Goal: Task Accomplishment & Management: Manage account settings

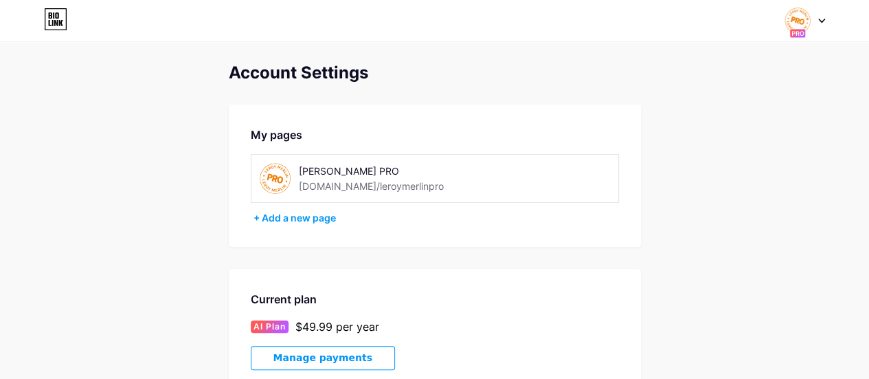
click at [820, 17] on div at bounding box center [805, 20] width 40 height 25
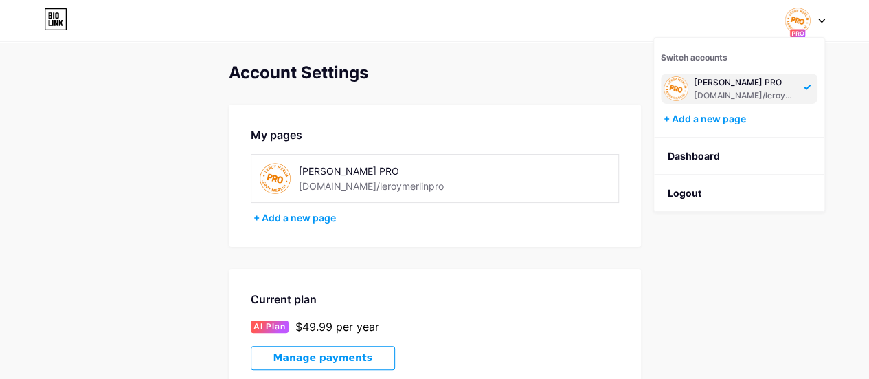
click at [741, 93] on div "[DOMAIN_NAME]/leroymerlinpro" at bounding box center [747, 95] width 106 height 11
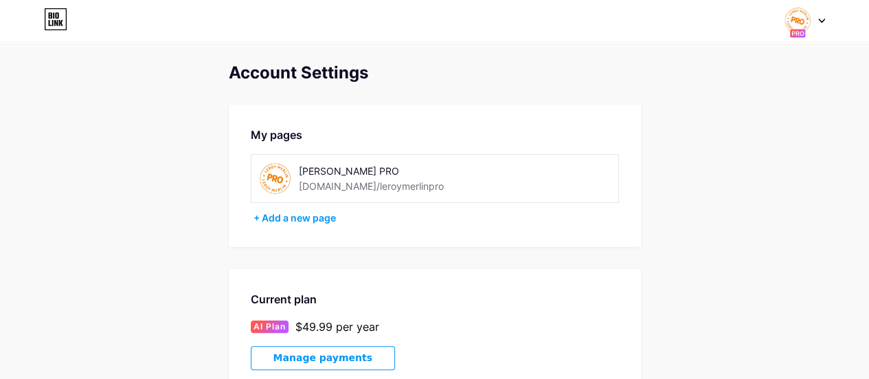
click at [795, 35] on rect at bounding box center [797, 33] width 16 height 9
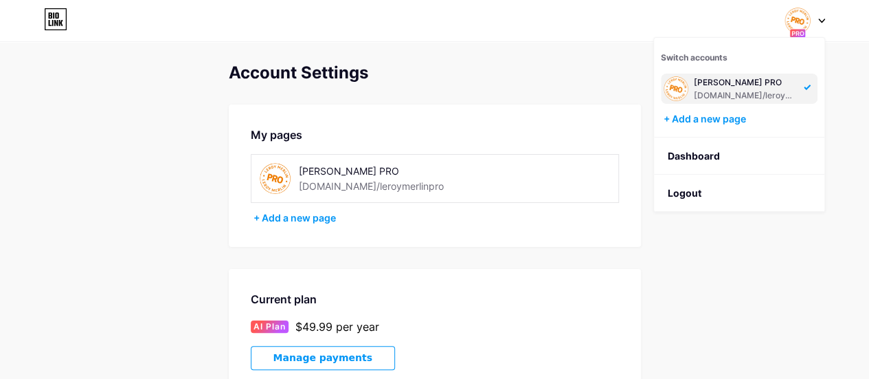
click at [775, 81] on div "[PERSON_NAME] PRO" at bounding box center [747, 82] width 106 height 11
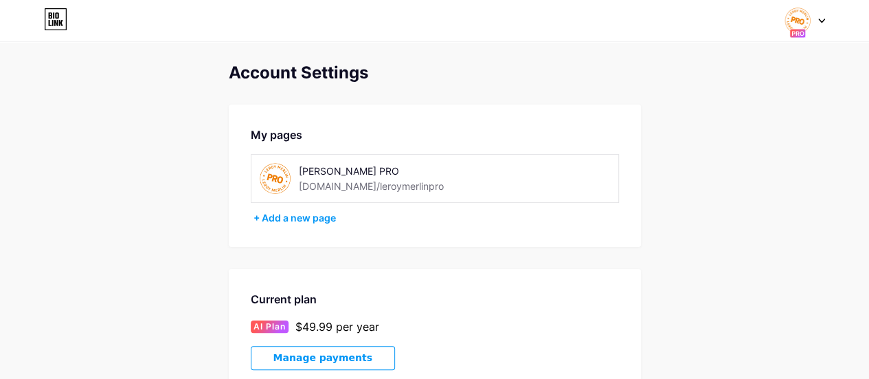
click at [321, 180] on div "[DOMAIN_NAME]/leroymerlinpro" at bounding box center [371, 186] width 145 height 14
click at [51, 13] on icon at bounding box center [50, 15] width 3 height 6
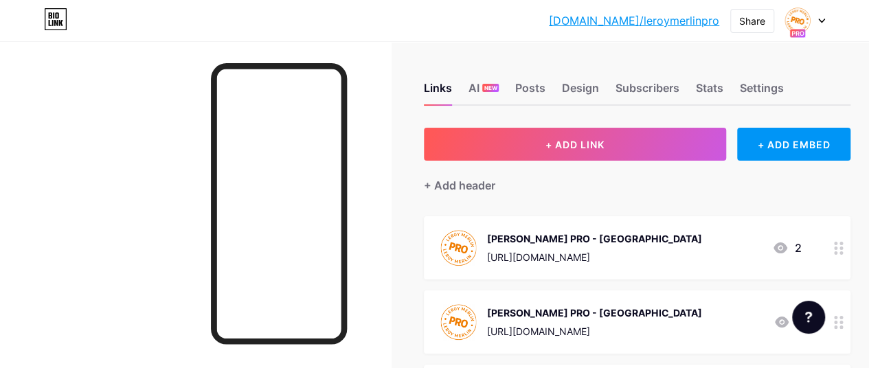
click at [643, 20] on link "[DOMAIN_NAME]/leroymerlinpro" at bounding box center [634, 20] width 170 height 16
click at [486, 85] on div "AI NEW" at bounding box center [484, 92] width 30 height 25
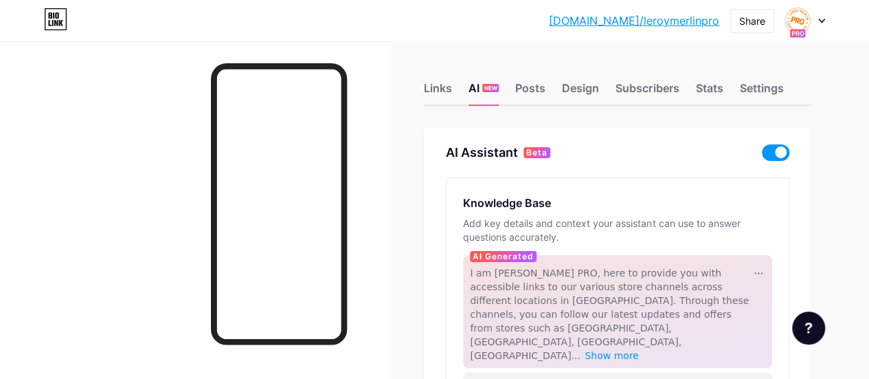
click at [767, 152] on span at bounding box center [775, 152] width 27 height 16
click at [762, 156] on input "checkbox" at bounding box center [762, 156] width 0 height 0
click at [682, 16] on link "[DOMAIN_NAME]/leroymerlinpro" at bounding box center [634, 20] width 170 height 16
click at [810, 19] on div at bounding box center [805, 20] width 40 height 25
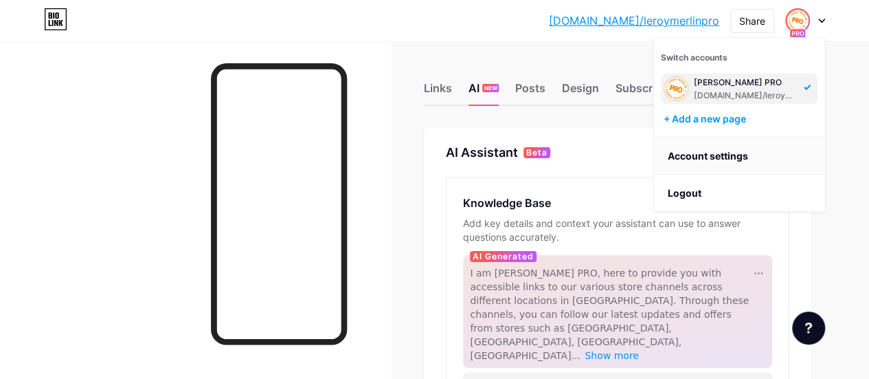
click at [730, 160] on link "Account settings" at bounding box center [739, 155] width 170 height 37
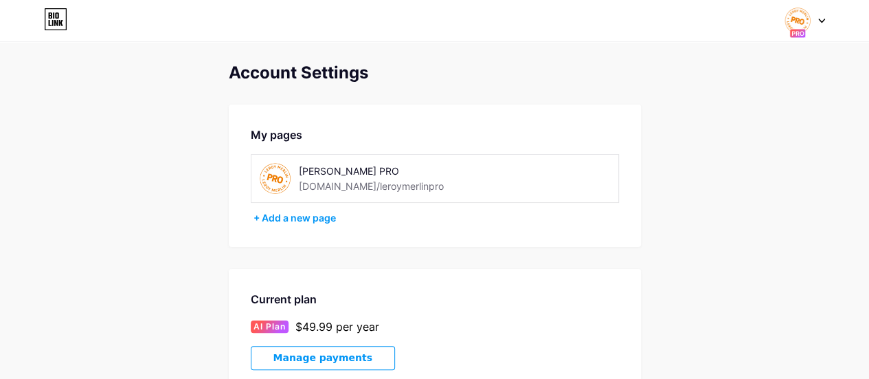
scroll to position [232, 0]
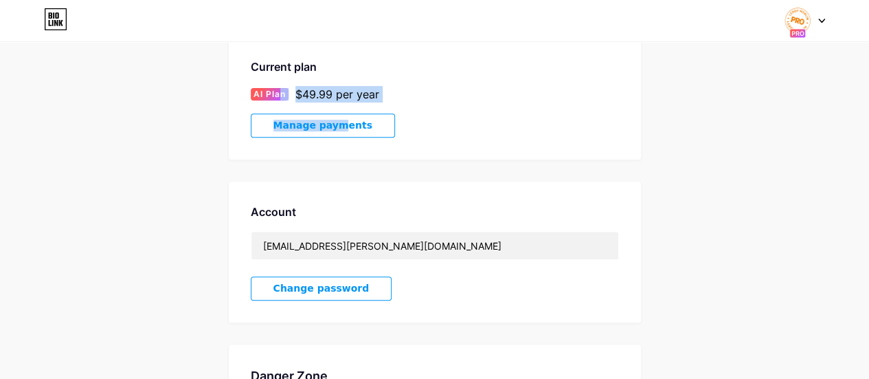
drag, startPoint x: 278, startPoint y: 91, endPoint x: 308, endPoint y: 133, distance: 52.2
click at [308, 133] on div "Current plan AI Plan $49.99 per year Manage payments" at bounding box center [435, 97] width 412 height 123
click at [308, 133] on button "Manage payments" at bounding box center [323, 125] width 144 height 24
click at [57, 21] on icon at bounding box center [55, 23] width 3 height 6
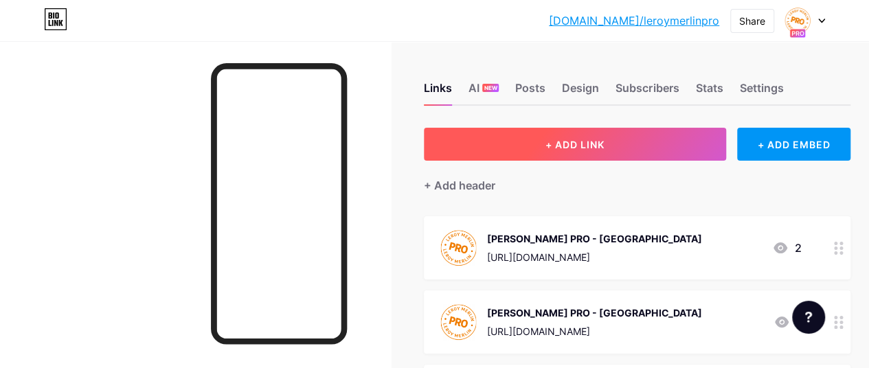
click at [605, 149] on span "+ ADD LINK" at bounding box center [574, 145] width 59 height 12
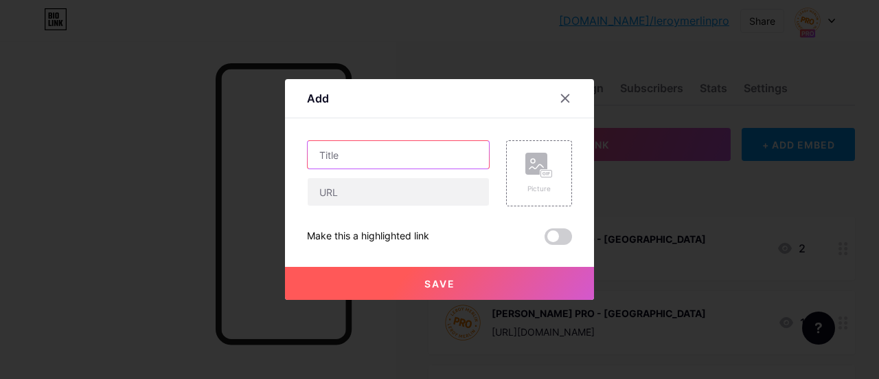
click at [360, 155] on input "text" at bounding box center [398, 154] width 181 height 27
type input "Leroy Merlin PRO - Laval"
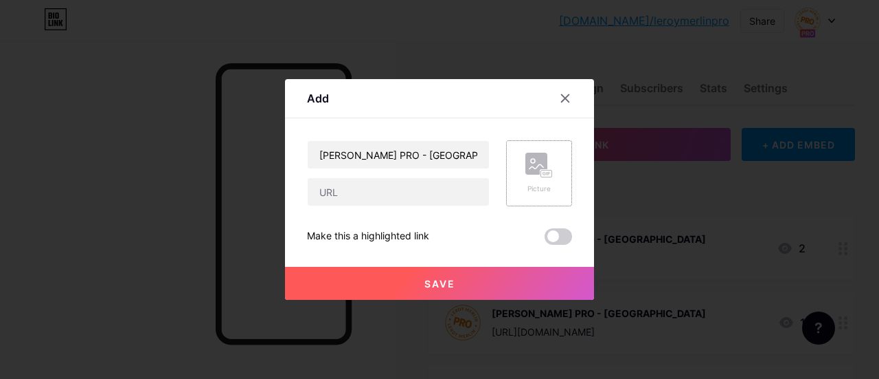
click at [533, 179] on div "Picture" at bounding box center [539, 173] width 27 height 41
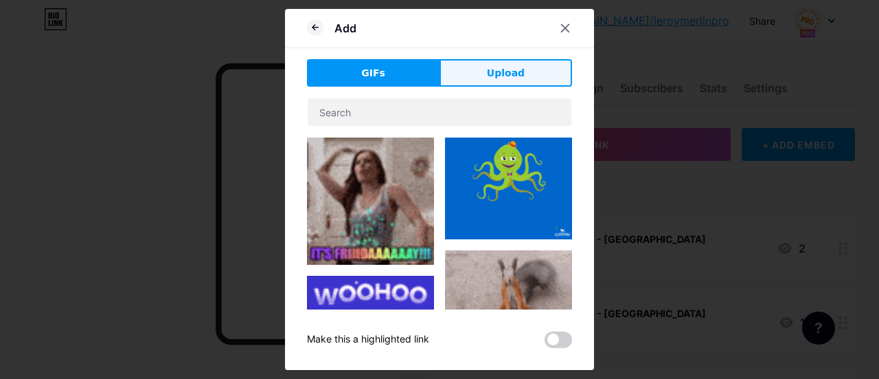
click at [517, 80] on span "Upload" at bounding box center [506, 73] width 38 height 14
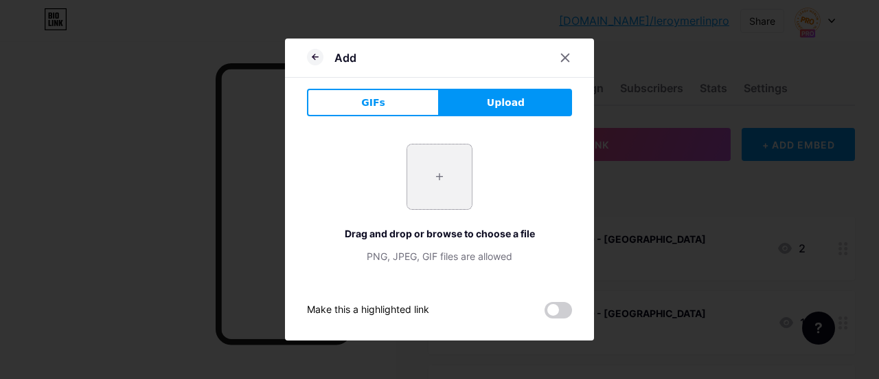
click at [464, 168] on input "file" at bounding box center [439, 176] width 65 height 65
type input "C:\fakepath\media.png"
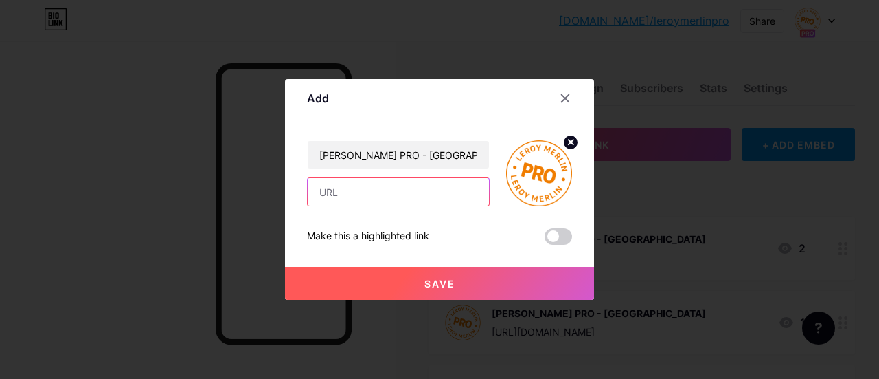
click at [412, 192] on input "text" at bounding box center [398, 191] width 181 height 27
paste input "https://whatsapp.com/channel/0029Vb6tFA94yltGcw5xIO3w"
type input "https://whatsapp.com/channel/0029Vb6tFA94yltGcw5xIO3w"
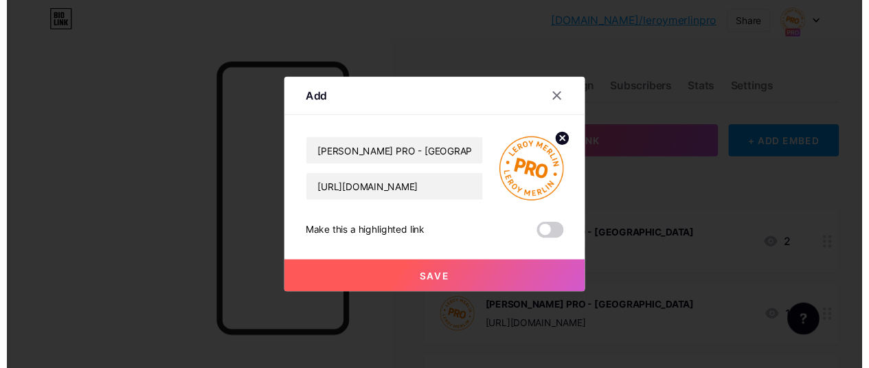
scroll to position [0, 0]
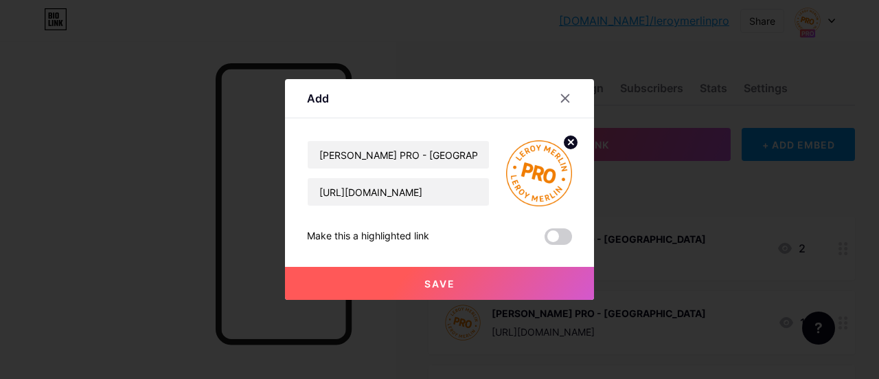
click at [448, 282] on span "Save" at bounding box center [440, 284] width 31 height 12
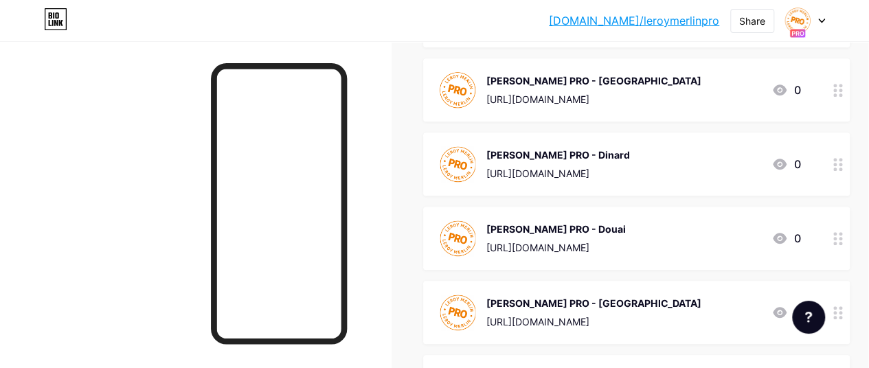
scroll to position [549, 1]
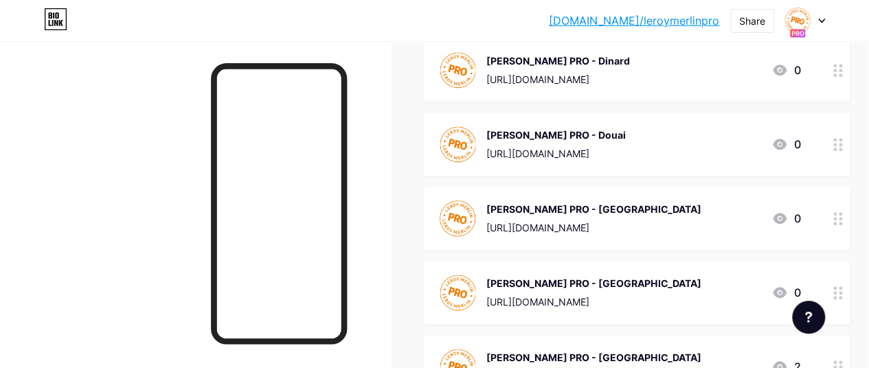
click at [670, 300] on div "https://whatsapp.com/channel/0029VbBLijz65yD5DqyCYK03" at bounding box center [593, 302] width 214 height 14
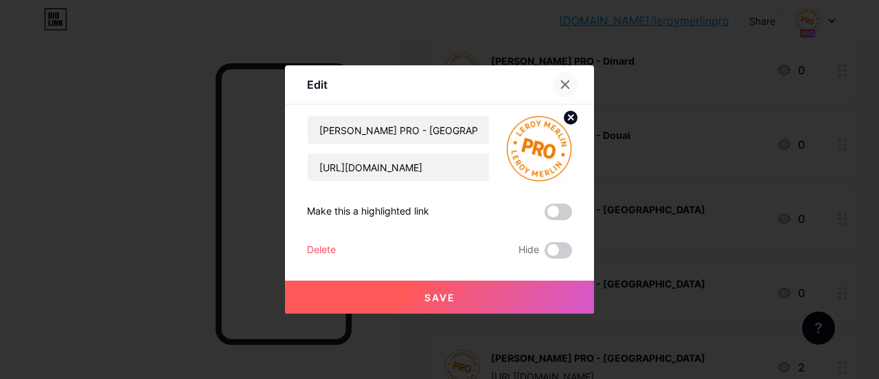
click at [566, 92] on div at bounding box center [565, 84] width 25 height 25
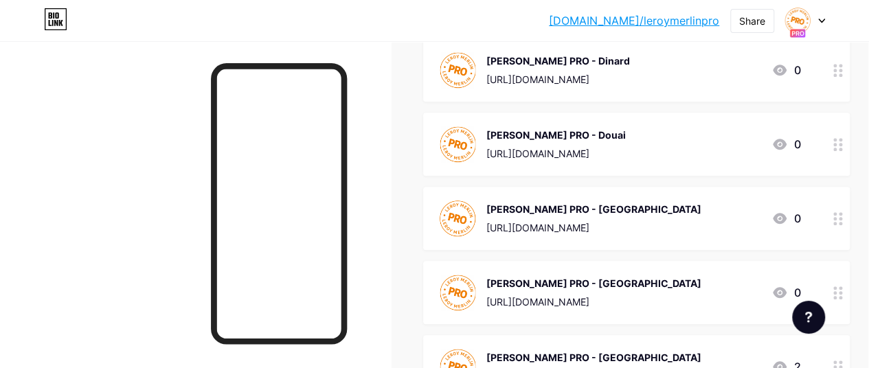
click at [843, 221] on icon at bounding box center [838, 218] width 10 height 13
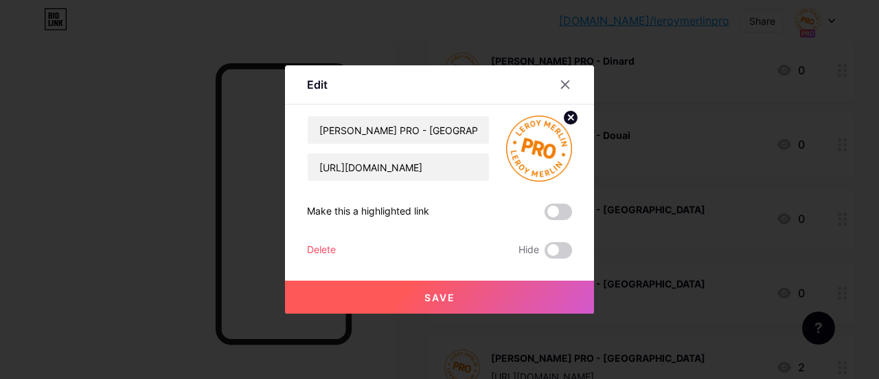
click at [328, 249] on div "Delete" at bounding box center [321, 250] width 29 height 16
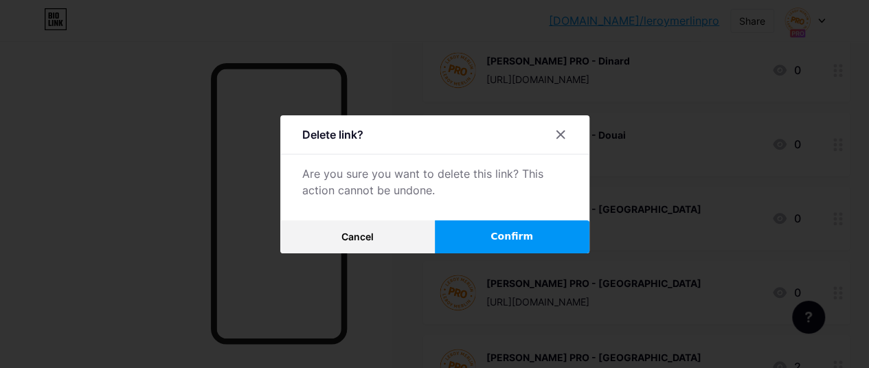
click at [526, 242] on span "Confirm" at bounding box center [512, 236] width 43 height 14
